Goal: Task Accomplishment & Management: Manage account settings

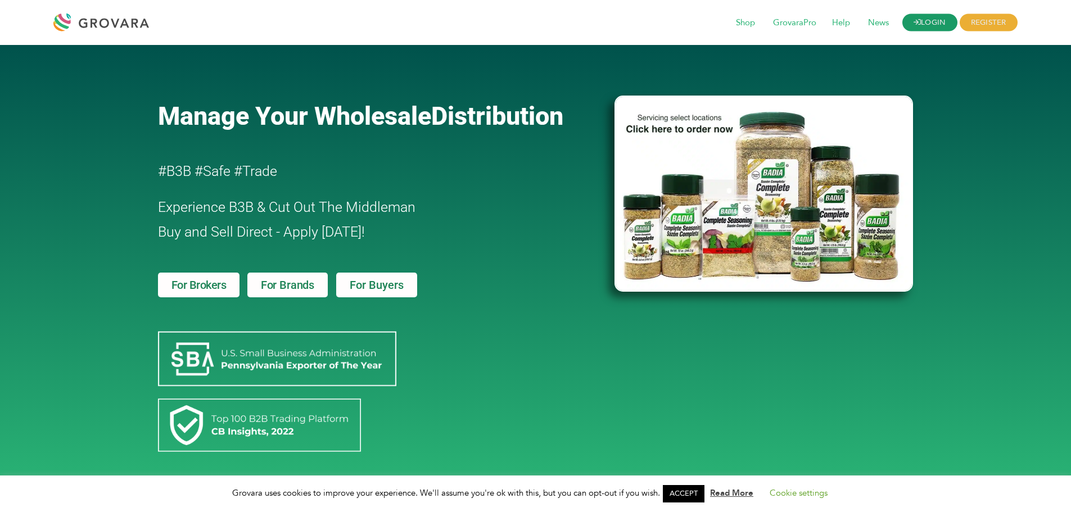
click at [938, 25] on link "LOGIN" at bounding box center [930, 22] width 55 height 17
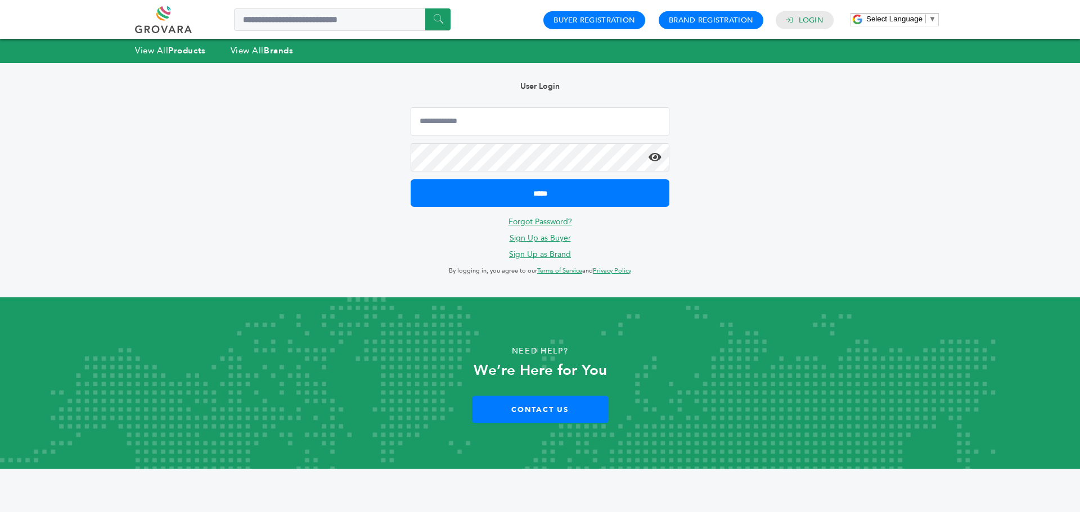
click at [843, 118] on div "Hello! Grovara is best viewed on a desktop monitor. User Login ***** Forgot Pas…" at bounding box center [539, 180] width 1035 height 235
type input "**********"
click at [411, 179] on input "*****" at bounding box center [540, 193] width 259 height 28
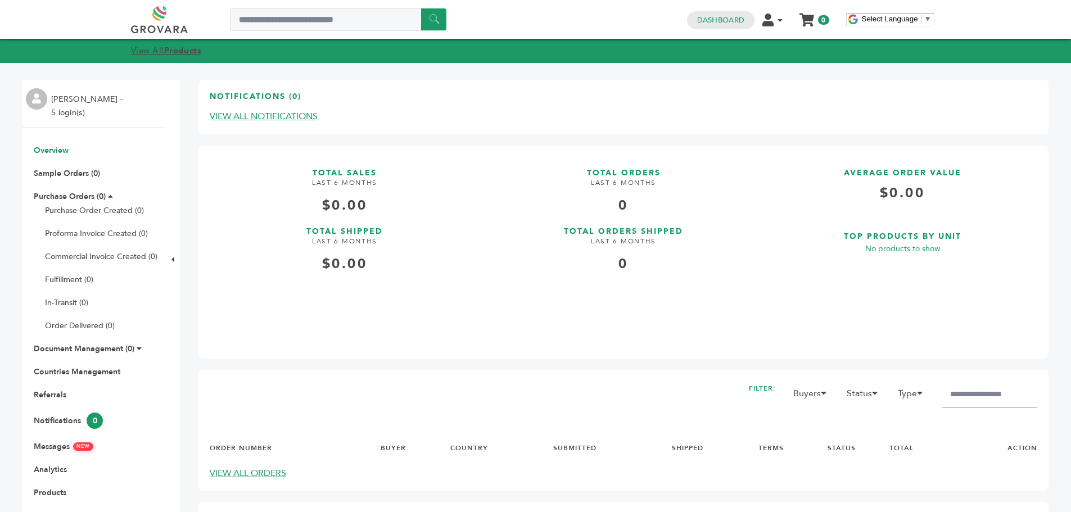
click at [183, 50] on strong "Products" at bounding box center [182, 50] width 37 height 11
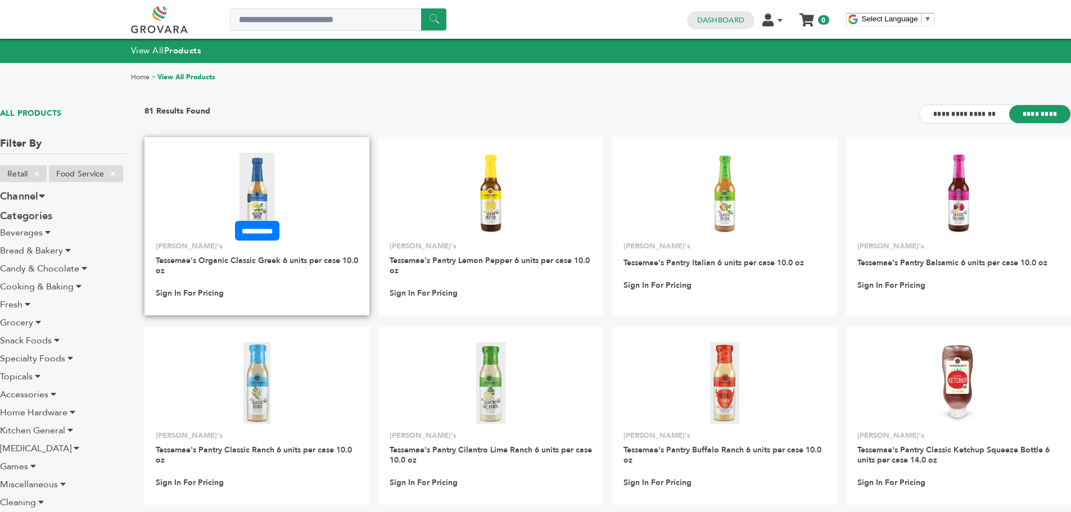
click at [262, 184] on img at bounding box center [257, 193] width 35 height 81
click at [117, 174] on span "×" at bounding box center [113, 173] width 19 height 13
click at [36, 323] on icon at bounding box center [38, 322] width 6 height 9
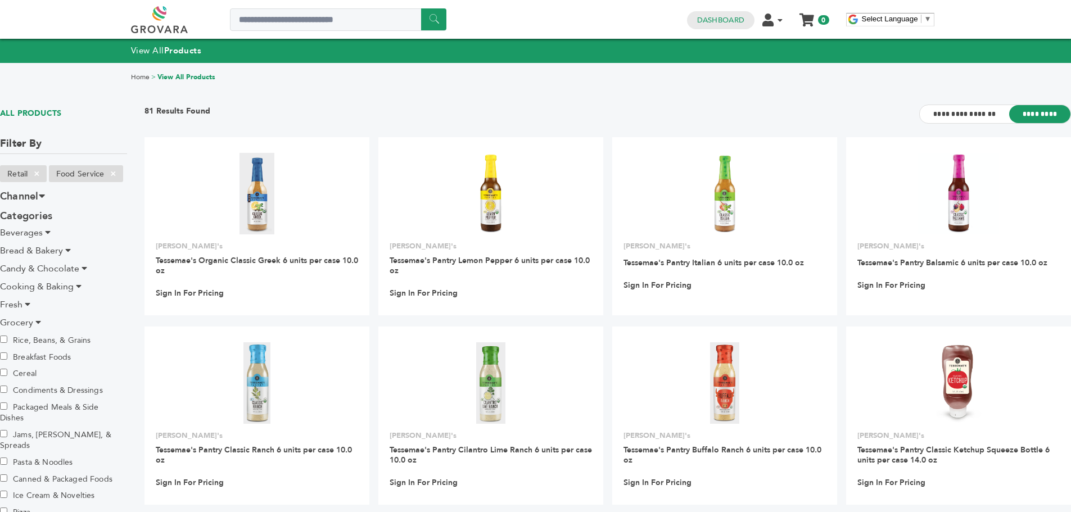
scroll to position [56, 0]
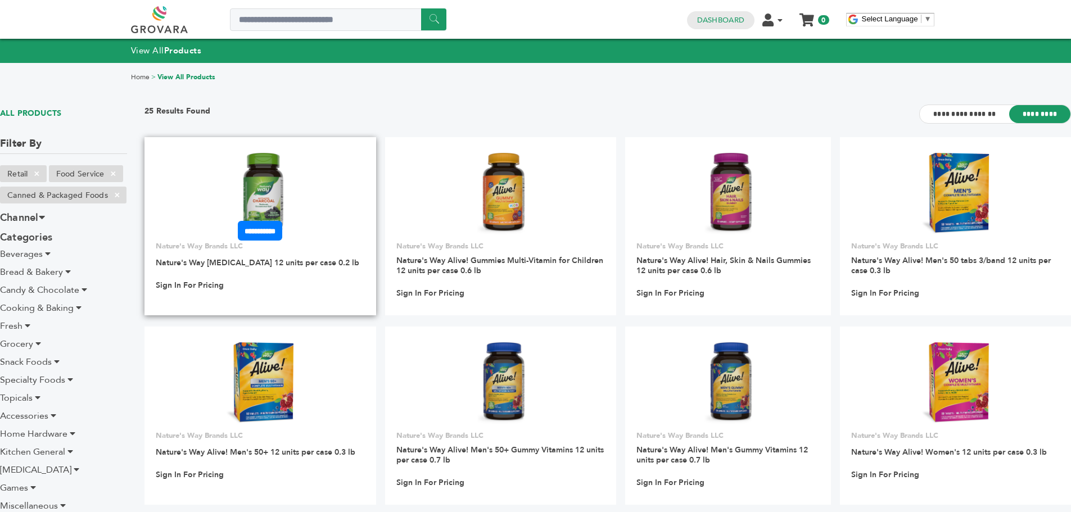
click at [258, 188] on img at bounding box center [260, 193] width 48 height 81
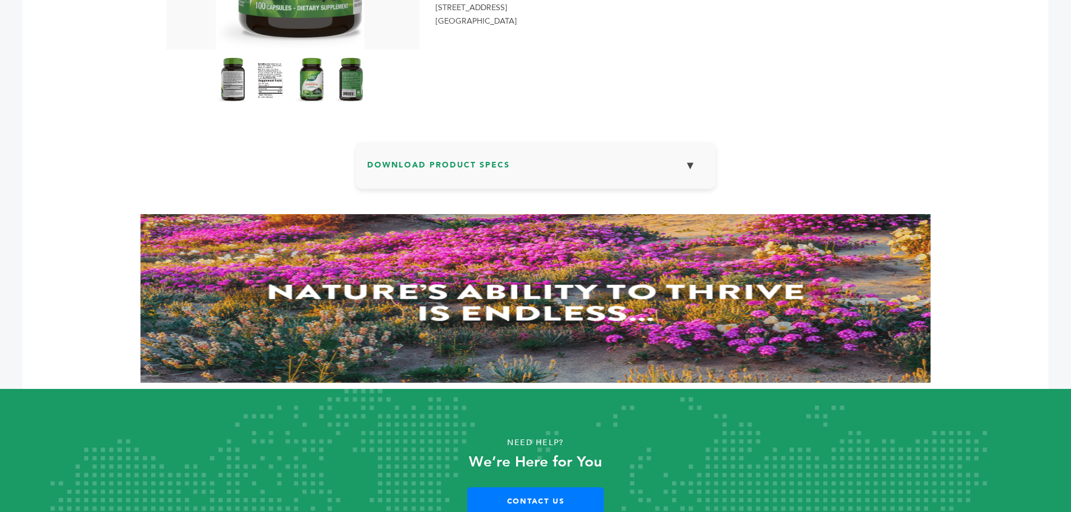
scroll to position [367, 0]
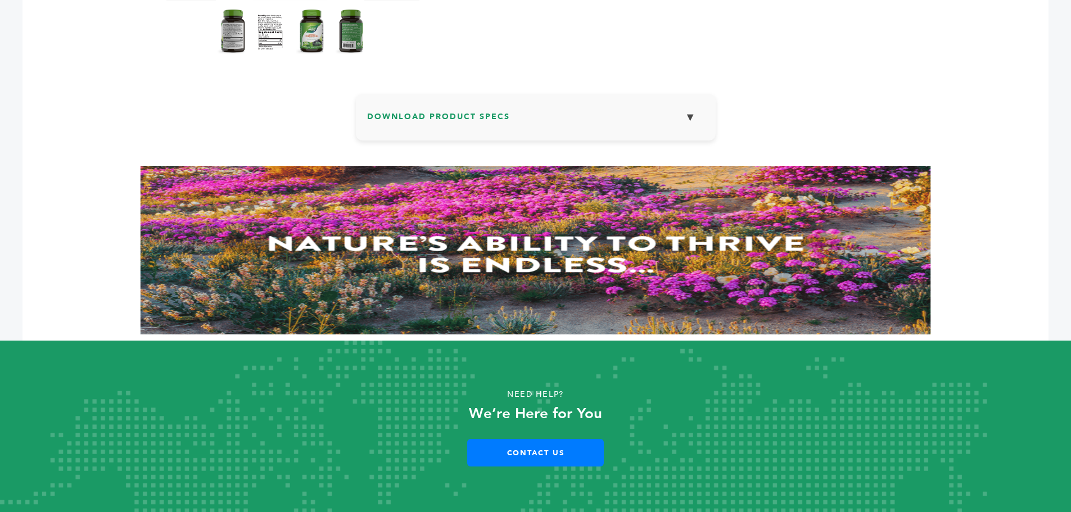
click at [688, 115] on button "▼" at bounding box center [691, 117] width 28 height 24
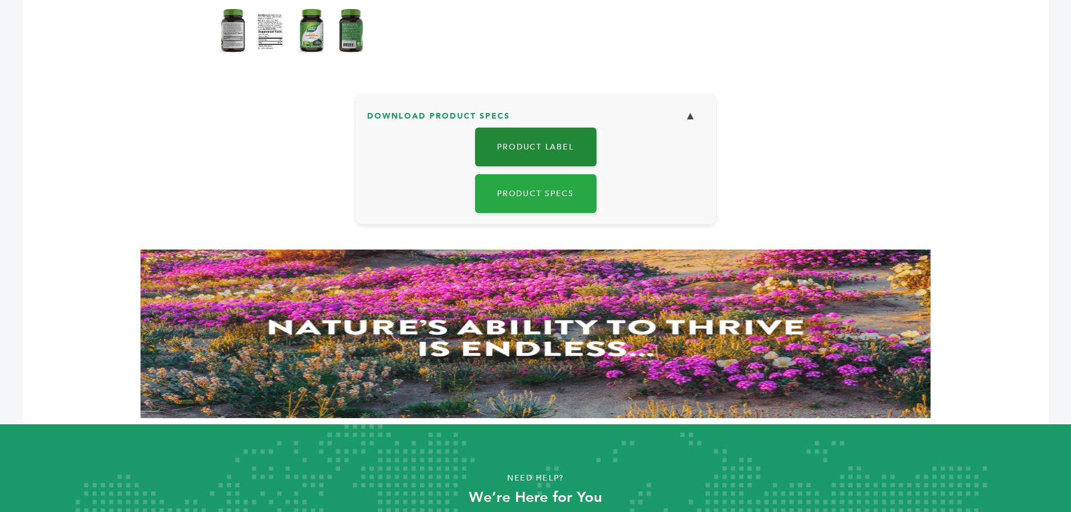
click at [525, 152] on link "Product Label" at bounding box center [535, 147] width 121 height 39
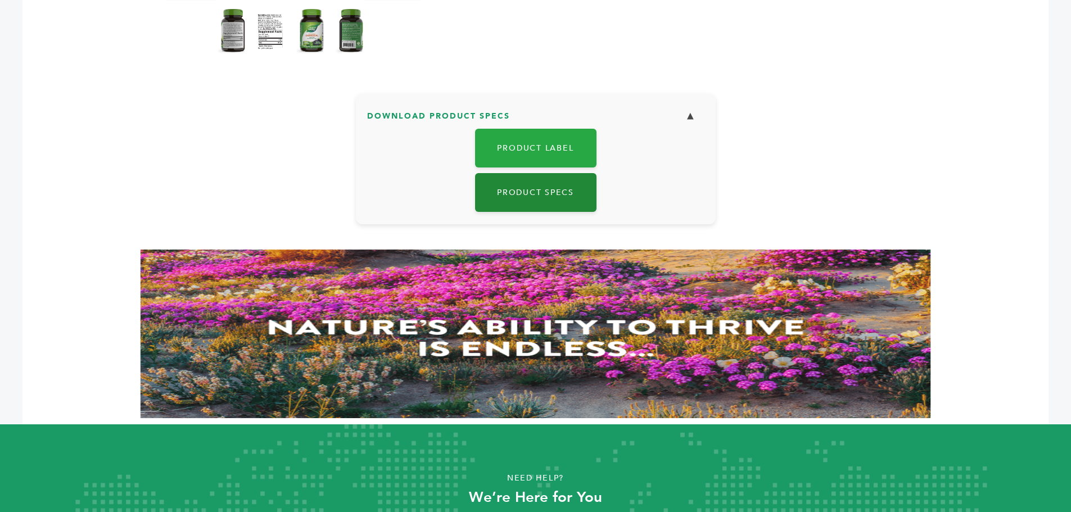
click at [548, 191] on link "Product Specs" at bounding box center [535, 192] width 121 height 39
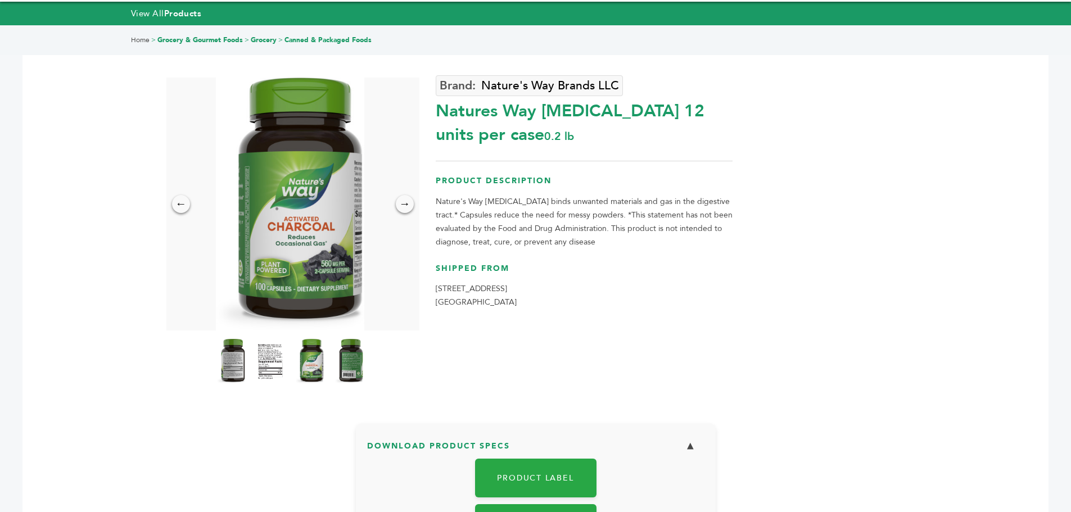
scroll to position [2, 0]
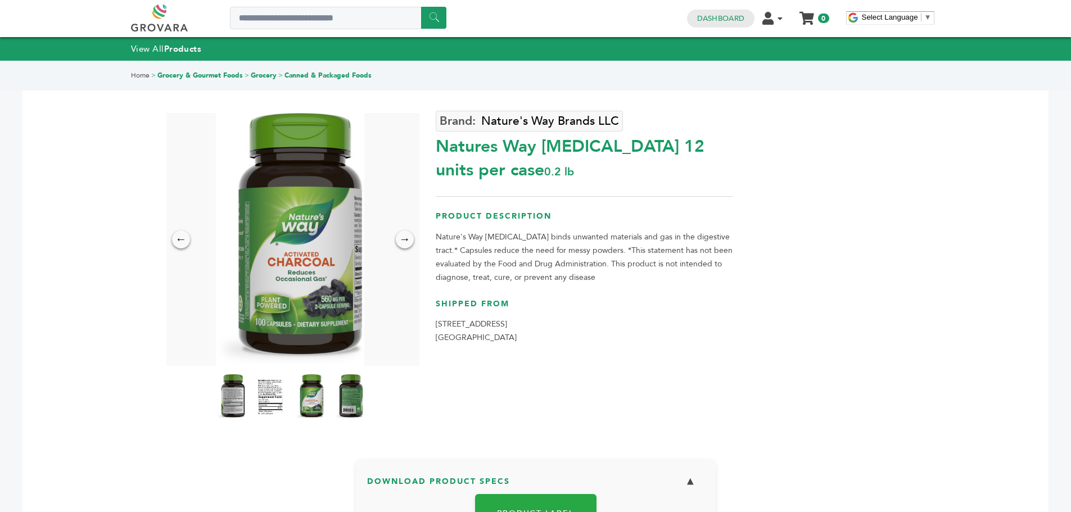
click at [305, 75] on link "Canned & Packaged Foods" at bounding box center [328, 75] width 87 height 9
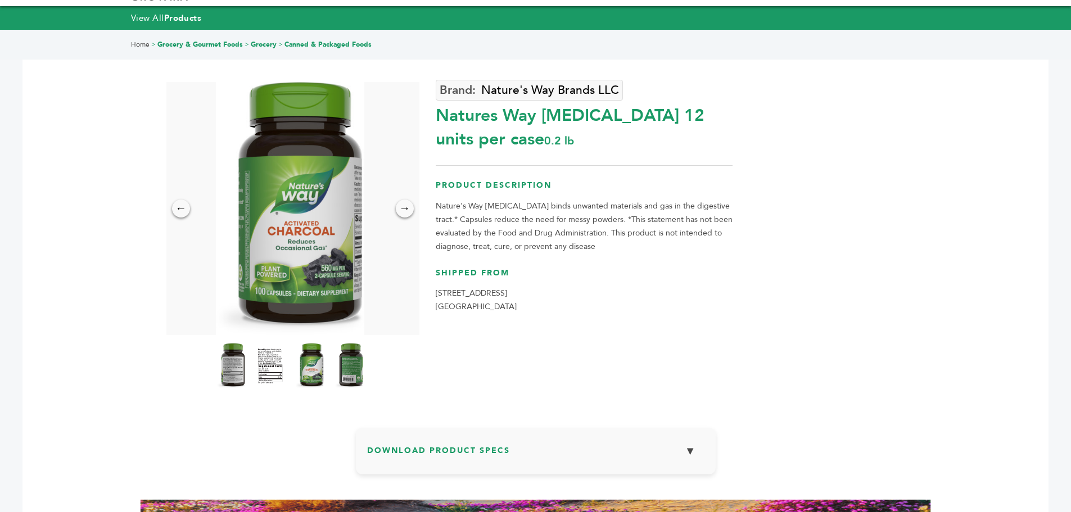
scroll to position [2, 0]
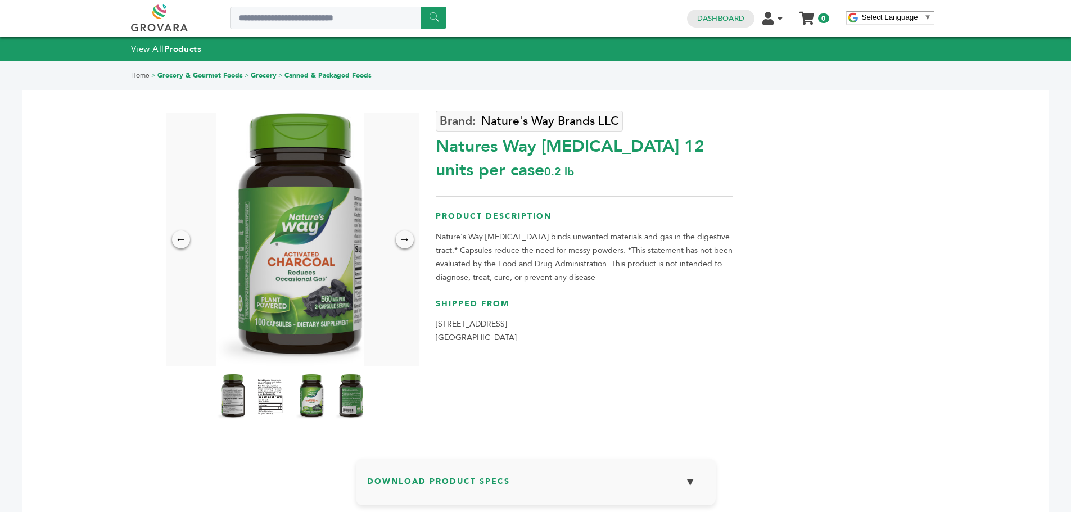
click at [185, 75] on link "Grocery & Gourmet Foods" at bounding box center [199, 75] width 85 height 9
click at [175, 51] on strong "Products" at bounding box center [182, 48] width 37 height 11
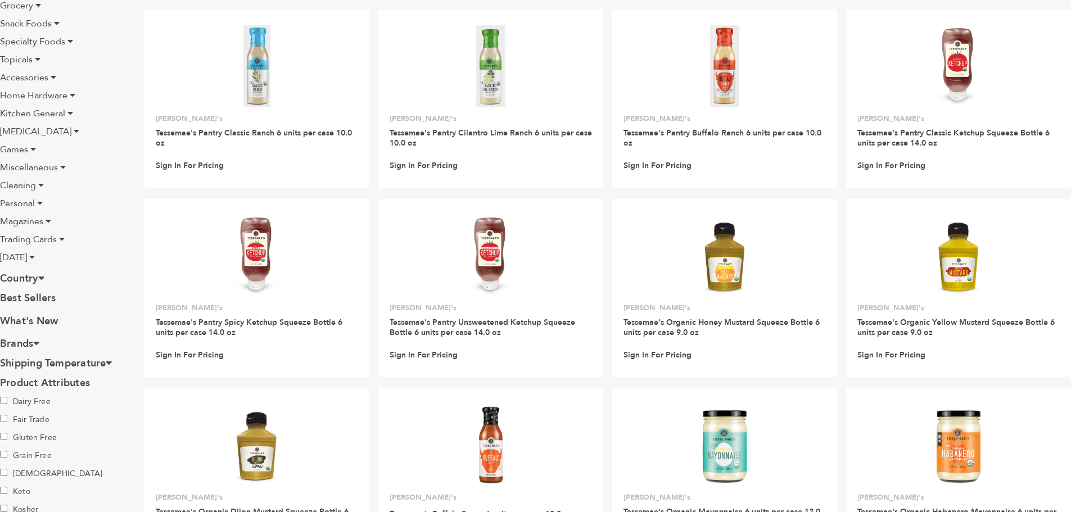
scroll to position [337, 0]
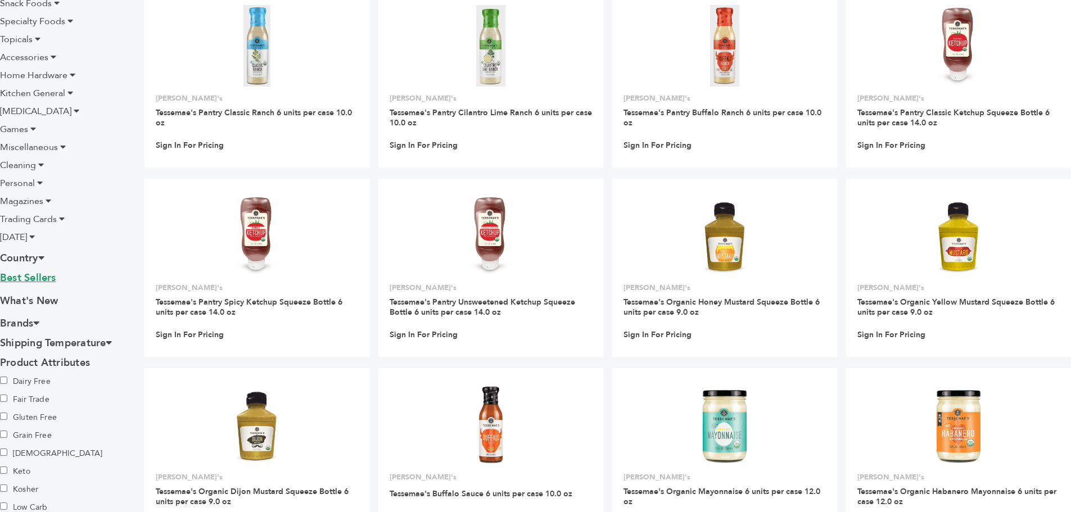
click at [43, 277] on link "Best Sellers" at bounding box center [63, 279] width 127 height 17
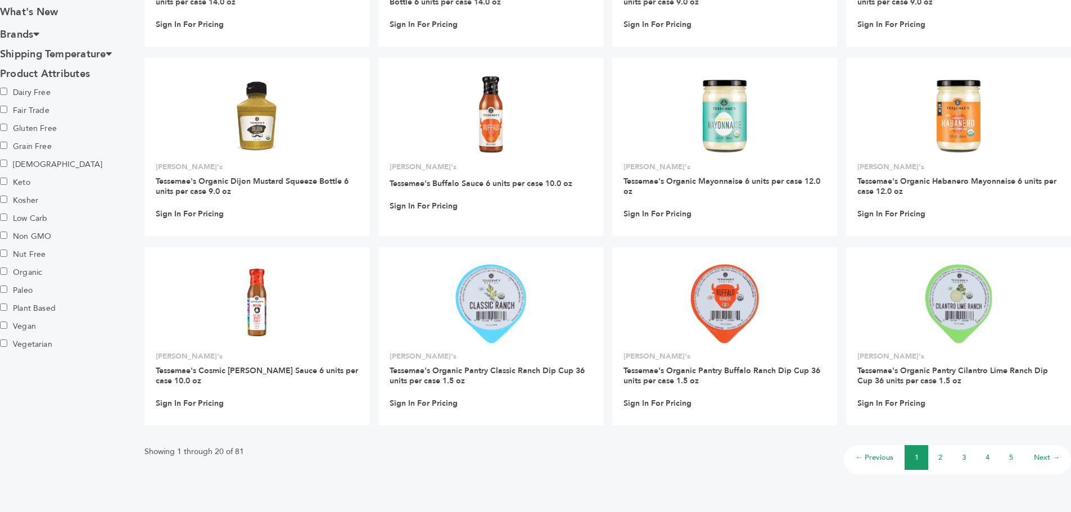
scroll to position [675, 0]
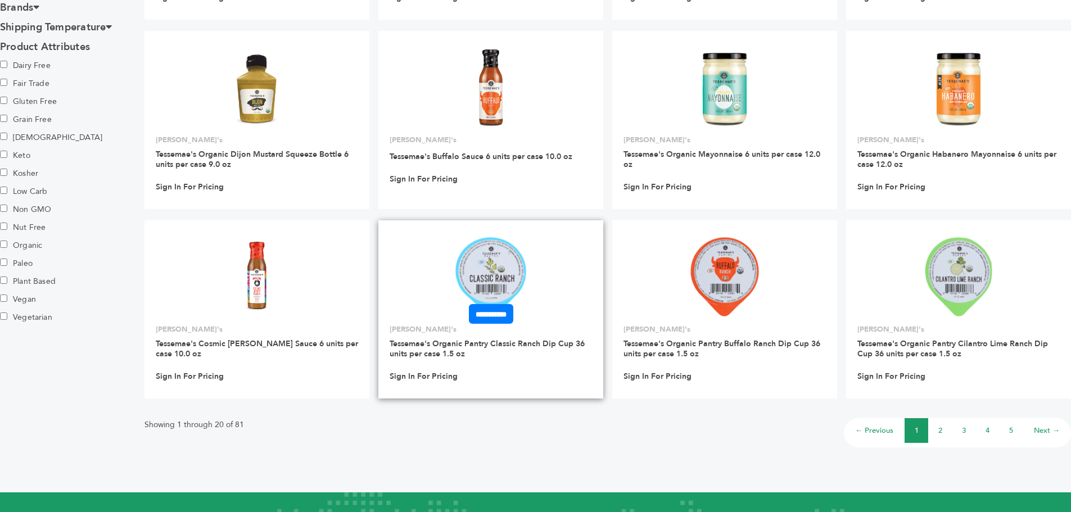
click at [499, 260] on img at bounding box center [490, 276] width 73 height 81
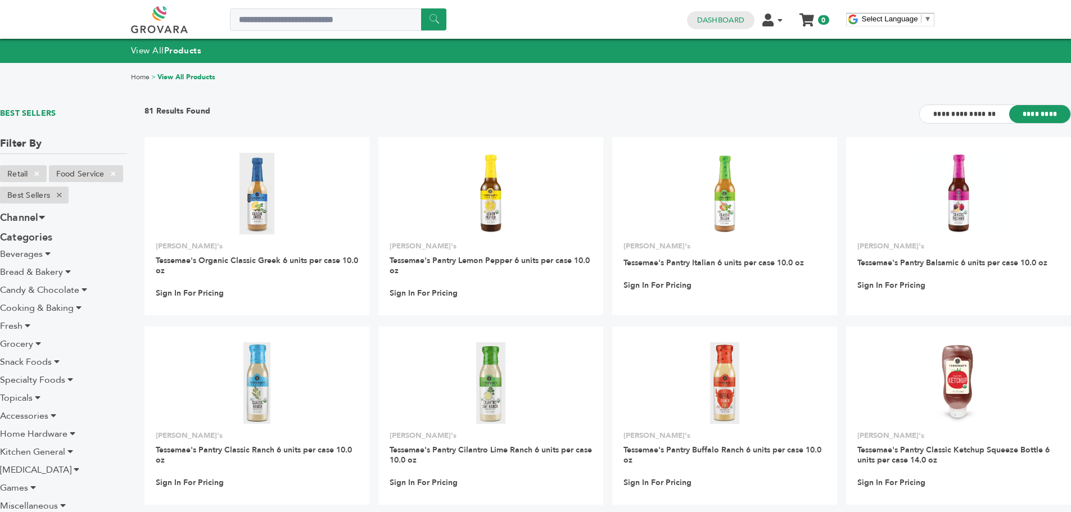
click at [35, 342] on icon at bounding box center [38, 343] width 6 height 9
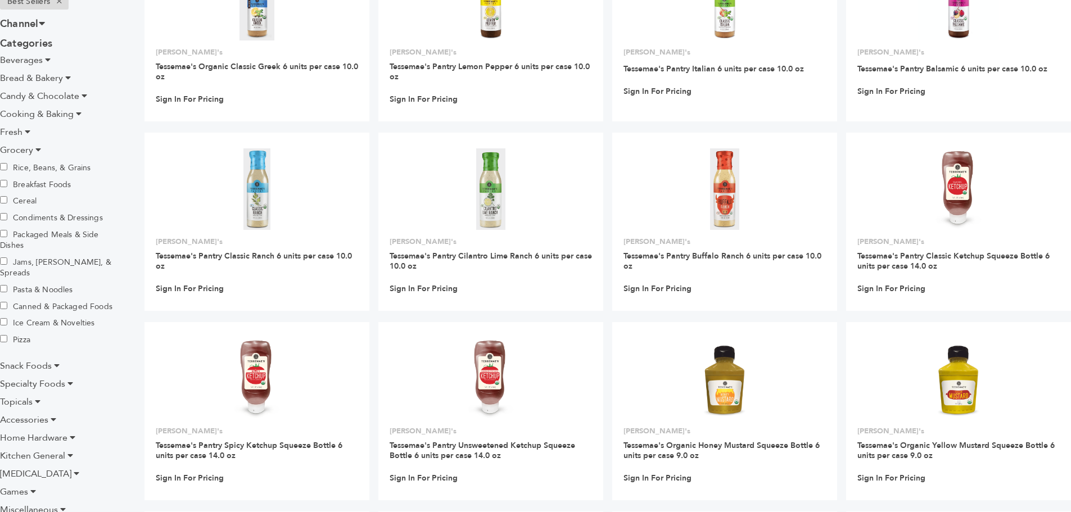
scroll to position [225, 0]
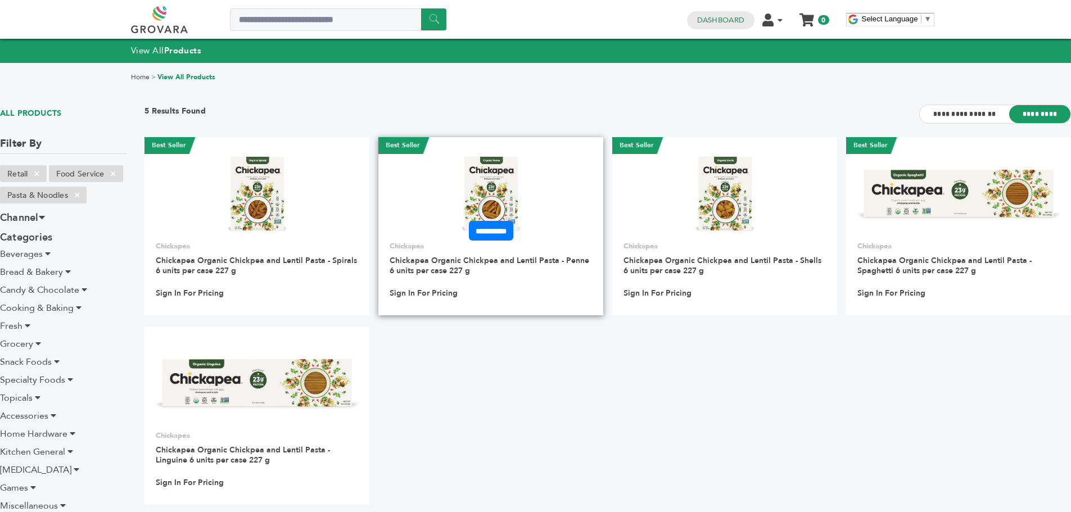
click at [512, 179] on img at bounding box center [492, 194] width 82 height 82
click at [595, 33] on div "****** 0 0 Dashboard Edit Account Your Subscription Product Management Order Ma…" at bounding box center [536, 19] width 810 height 27
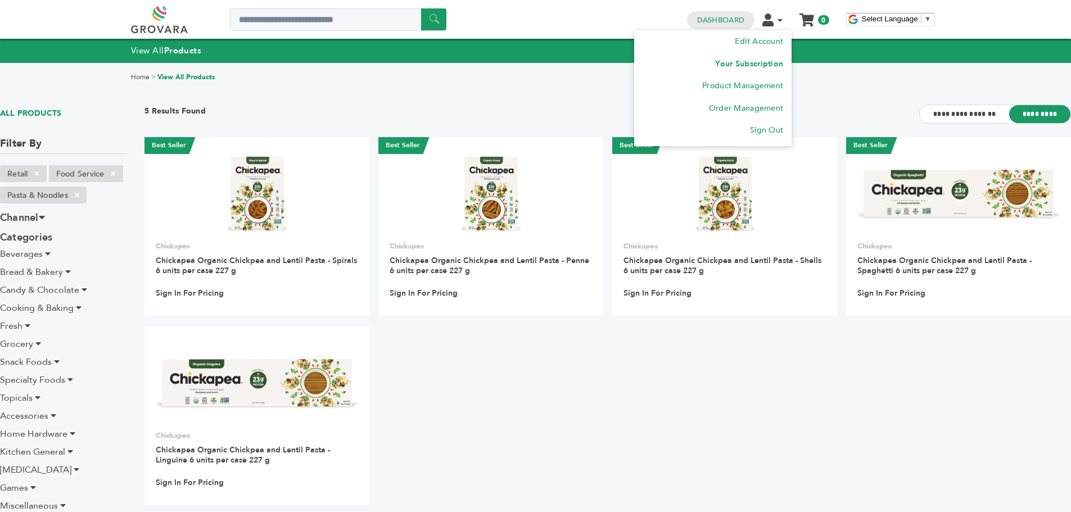
click at [759, 60] on link "Your Subscription" at bounding box center [749, 63] width 68 height 11
